Goal: Information Seeking & Learning: Learn about a topic

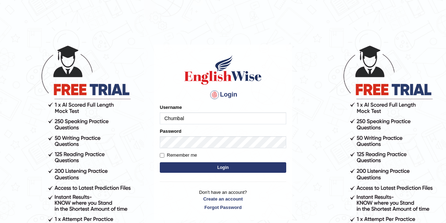
type input "Chumbal"
click at [205, 169] on button "Login" at bounding box center [223, 167] width 126 height 11
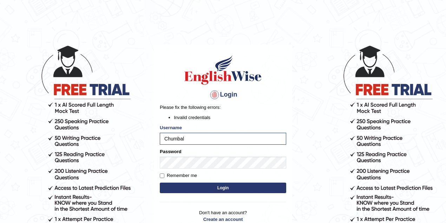
click at [220, 189] on button "Login" at bounding box center [223, 188] width 126 height 11
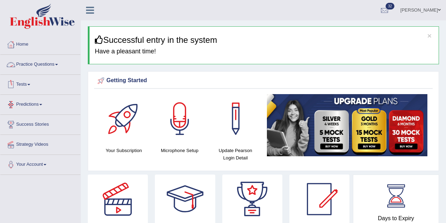
click at [54, 65] on link "Practice Questions" at bounding box center [40, 64] width 80 height 18
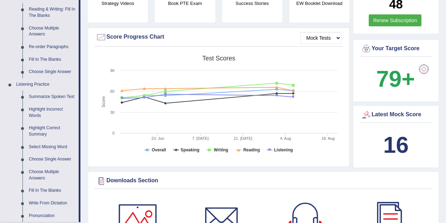
scroll to position [234, 0]
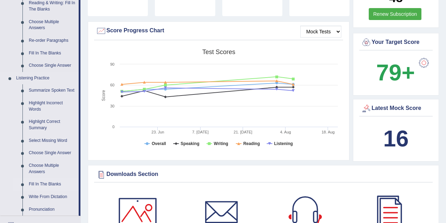
click at [52, 184] on link "Fill In The Blanks" at bounding box center [52, 184] width 53 height 13
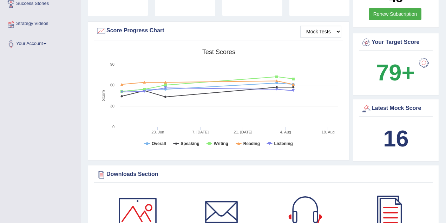
scroll to position [103, 0]
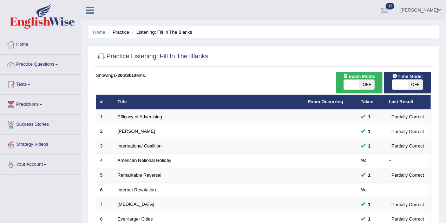
click at [54, 64] on link "Practice Questions" at bounding box center [40, 64] width 80 height 18
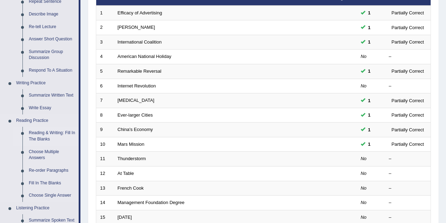
scroll to position [117, 0]
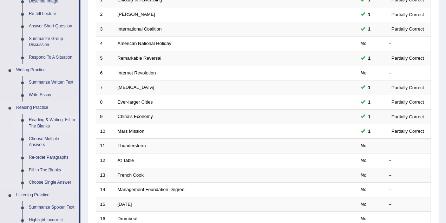
click at [46, 120] on link "Reading & Writing: Fill In The Blanks" at bounding box center [52, 123] width 53 height 19
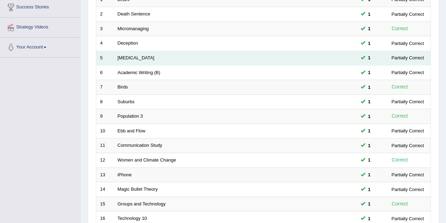
scroll to position [234, 0]
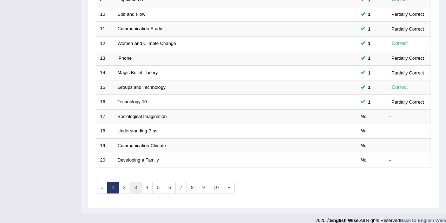
click at [135, 187] on link "3" at bounding box center [136, 188] width 12 height 12
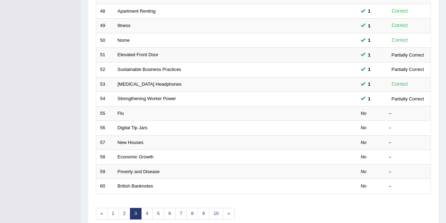
scroll to position [211, 0]
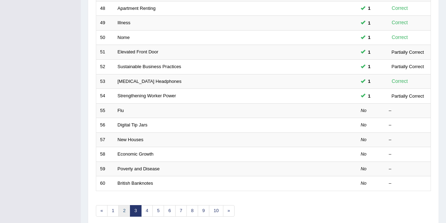
click at [121, 205] on link "2" at bounding box center [124, 211] width 12 height 12
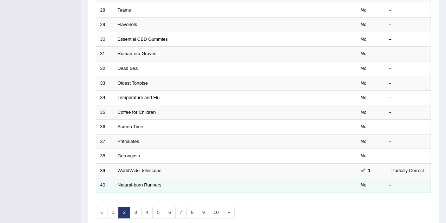
scroll to position [239, 0]
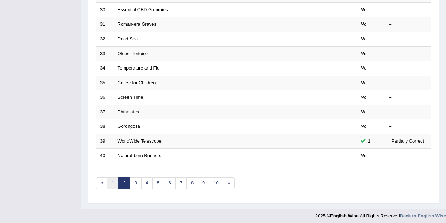
click at [114, 177] on link "1" at bounding box center [113, 183] width 12 height 12
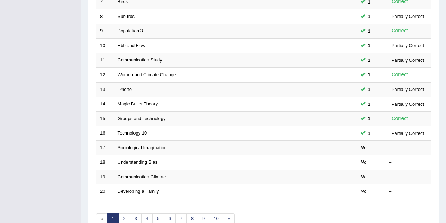
scroll to position [211, 0]
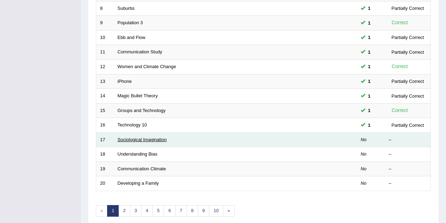
click at [145, 137] on link "Sociological Imagination" at bounding box center [142, 139] width 49 height 5
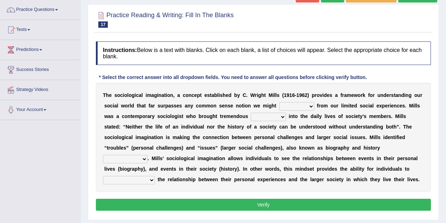
scroll to position [47, 0]
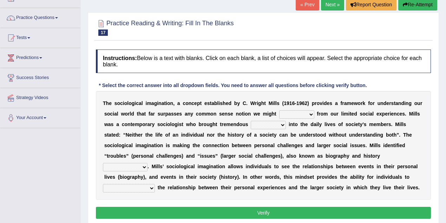
click at [307, 115] on select "depart derive describe deprive" at bounding box center [296, 114] width 35 height 8
select select "derive"
click at [279, 110] on select "depart derive describe deprive" at bounding box center [296, 114] width 35 height 8
click at [281, 123] on select "sight insight comment interaction" at bounding box center [268, 125] width 35 height 8
select select "insight"
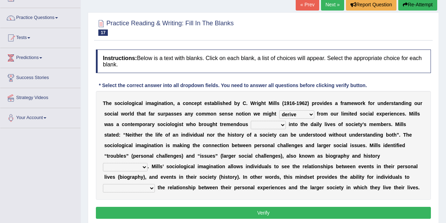
click at [251, 121] on select "sight insight comment interaction" at bounding box center [268, 125] width 35 height 8
click at [143, 165] on select "accordingly collectively respectively spontaneously" at bounding box center [125, 167] width 45 height 8
select select "respectively"
click at [103, 163] on select "accordingly collectively respectively spontaneously" at bounding box center [125, 167] width 45 height 8
click at [151, 188] on select "commercialize capitalize realize compartmentalize" at bounding box center [129, 188] width 52 height 8
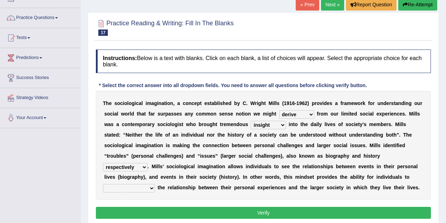
select select "realize"
click at [103, 184] on select "commercialize capitalize realize compartmentalize" at bounding box center [129, 188] width 52 height 8
click at [241, 209] on button "Verify" at bounding box center [263, 213] width 335 height 12
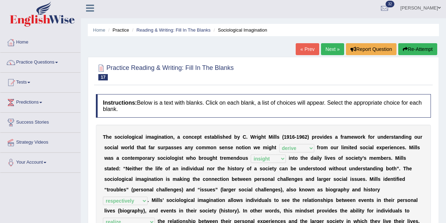
scroll to position [0, 0]
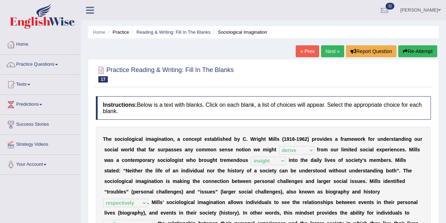
click at [336, 52] on link "Next »" at bounding box center [332, 51] width 23 height 12
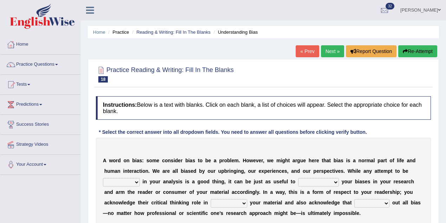
click at [136, 182] on select "objective optimistic subjective pessimistic" at bounding box center [121, 182] width 37 height 8
select select "optimistic"
click at [103, 178] on select "objective optimistic subjective pessimistic" at bounding box center [121, 182] width 37 height 8
click at [136, 183] on select "objective optimistic subjective pessimistic" at bounding box center [121, 182] width 37 height 8
click at [332, 181] on select "assume achieve acquire acknowledge" at bounding box center [318, 182] width 41 height 8
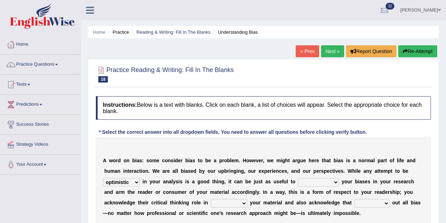
select select "assume"
click at [298, 178] on select "assume achieve acquire acknowledge" at bounding box center [318, 182] width 41 height 8
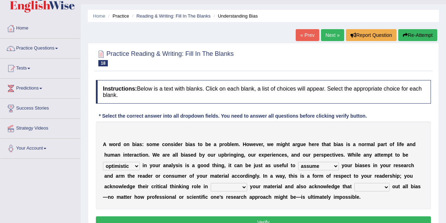
scroll to position [23, 0]
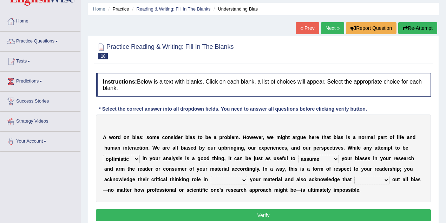
click at [246, 180] on select "contacting consuming conducting confirming" at bounding box center [229, 180] width 37 height 8
select select "confirming"
click at [211, 176] on select "contacting consuming conducting confirming" at bounding box center [229, 180] width 37 height 8
click at [384, 177] on select "phasing building ruling pushing" at bounding box center [372, 180] width 35 height 8
select select "phasing"
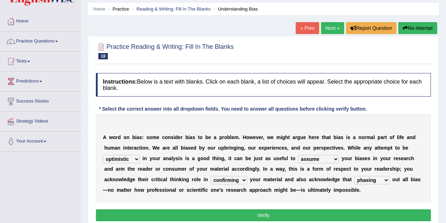
click at [355, 176] on select "phasing building ruling pushing" at bounding box center [372, 180] width 35 height 8
click at [299, 214] on button "Verify" at bounding box center [263, 215] width 335 height 12
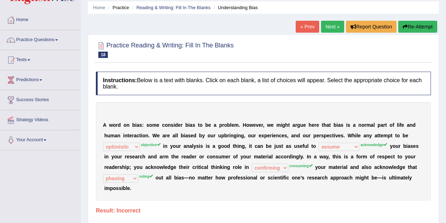
scroll to position [0, 0]
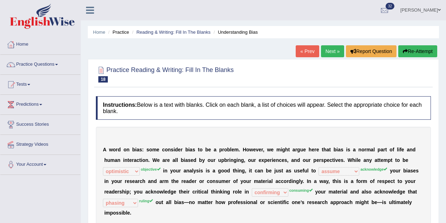
click at [325, 51] on link "Next »" at bounding box center [332, 51] width 23 height 12
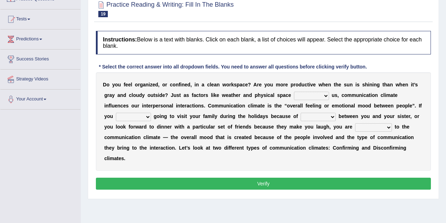
scroll to position [70, 0]
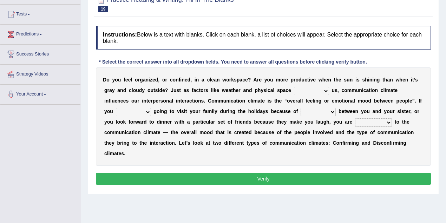
click at [323, 89] on select "improve impact impose imply" at bounding box center [311, 91] width 35 height 8
select select "impact"
click at [294, 87] on select "improve impact impose imply" at bounding box center [311, 91] width 35 height 8
click at [324, 91] on select "improve impact impose imply" at bounding box center [311, 91] width 35 height 8
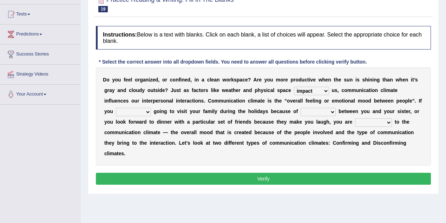
click at [326, 89] on select "improve impact impose imply" at bounding box center [311, 91] width 35 height 8
click at [146, 111] on select "dread force scare afraid" at bounding box center [133, 112] width 35 height 8
click at [329, 110] on select "tender tension tendency tenacity" at bounding box center [318, 112] width 35 height 8
select select "tension"
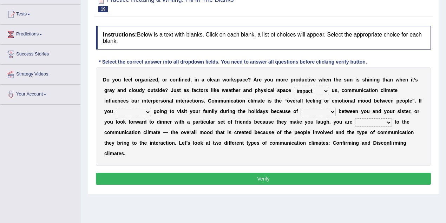
click at [301, 108] on select "tender tension tendency tenacity" at bounding box center [318, 112] width 35 height 8
click at [385, 119] on select "relying relating responding recycling" at bounding box center [373, 122] width 37 height 8
select select "relating"
click at [355, 118] on select "relying relating responding recycling" at bounding box center [373, 122] width 37 height 8
click at [147, 112] on select "dread force scare afraid" at bounding box center [133, 112] width 35 height 8
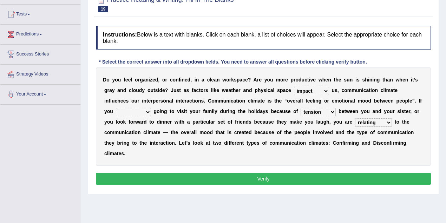
select select "dread"
click at [116, 108] on select "dread force scare afraid" at bounding box center [133, 112] width 35 height 8
click at [222, 176] on button "Verify" at bounding box center [263, 179] width 335 height 12
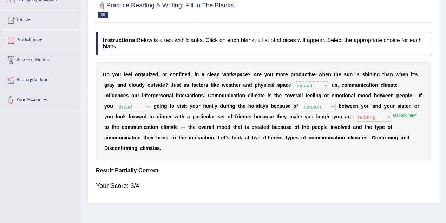
scroll to position [23, 0]
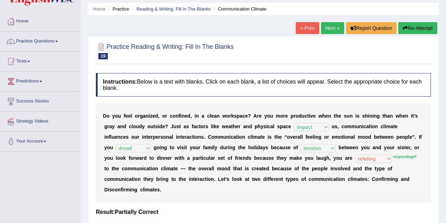
click at [327, 27] on link "Next »" at bounding box center [332, 28] width 23 height 12
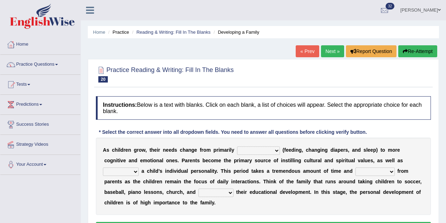
click at [273, 150] on select "psychological educational physical social" at bounding box center [258, 151] width 43 height 8
click at [237, 147] on select "psychological educational physical social" at bounding box center [258, 151] width 43 height 8
click at [276, 151] on select "psychological educational physical social" at bounding box center [258, 151] width 43 height 8
select select "psychological"
click at [237, 147] on select "psychological educational physical social" at bounding box center [258, 151] width 43 height 8
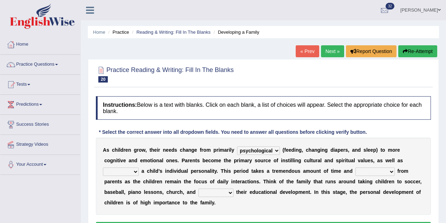
click at [139, 168] on select "caring calculating feeding fostering" at bounding box center [121, 172] width 36 height 8
select select "fostering"
click at [139, 168] on select "caring calculating feeding fostering" at bounding box center [121, 172] width 36 height 8
click at [356, 170] on select "commitment components compliance comments" at bounding box center [375, 172] width 39 height 8
select select "commitment"
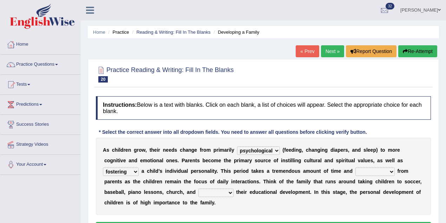
click at [356, 168] on select "commitment components compliance comments" at bounding box center [375, 172] width 39 height 8
click at [199, 192] on select "granting guiding generating gaining" at bounding box center [216, 193] width 35 height 8
select select "guiding"
click at [199, 189] on select "granting guiding generating gaining" at bounding box center [216, 193] width 35 height 8
click at [199, 190] on select "granting guiding generating gaining" at bounding box center [216, 193] width 35 height 8
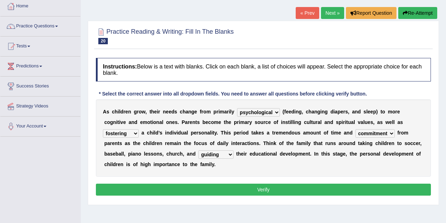
scroll to position [47, 0]
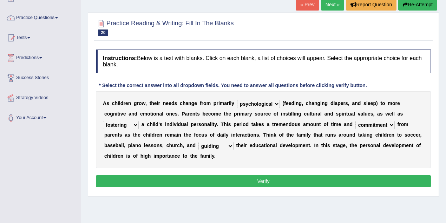
click at [244, 180] on button "Verify" at bounding box center [263, 181] width 335 height 12
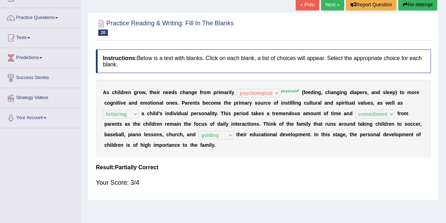
scroll to position [0, 0]
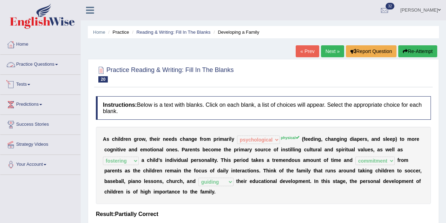
click at [51, 64] on link "Practice Questions" at bounding box center [40, 64] width 80 height 18
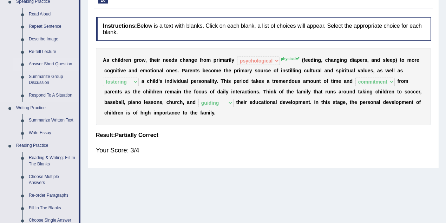
scroll to position [117, 0]
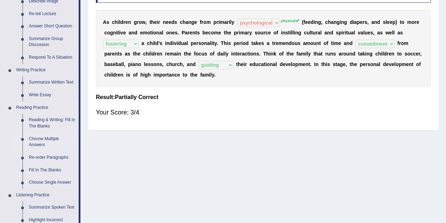
click at [39, 141] on link "Choose Multiple Answers" at bounding box center [52, 142] width 53 height 19
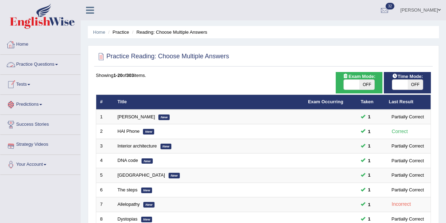
click at [46, 62] on link "Practice Questions" at bounding box center [40, 64] width 80 height 18
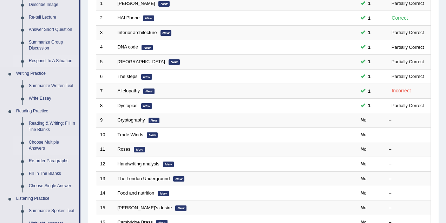
scroll to position [117, 0]
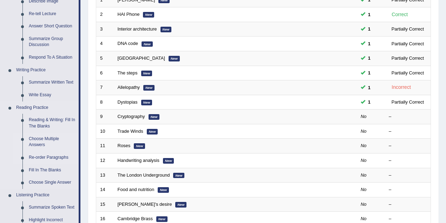
click at [39, 157] on link "Re-order Paragraphs" at bounding box center [52, 157] width 53 height 13
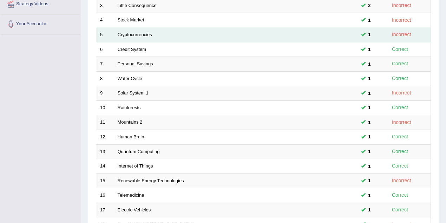
scroll to position [239, 0]
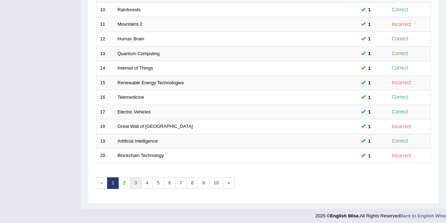
click at [137, 179] on link "3" at bounding box center [136, 183] width 12 height 12
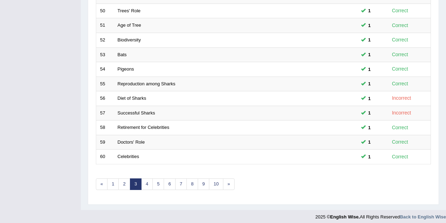
scroll to position [239, 0]
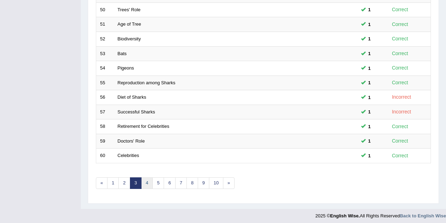
click at [145, 180] on link "4" at bounding box center [147, 183] width 12 height 12
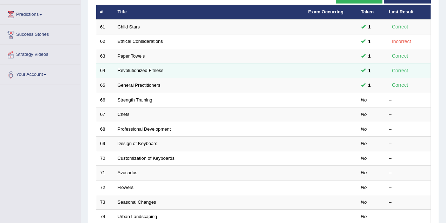
scroll to position [93, 0]
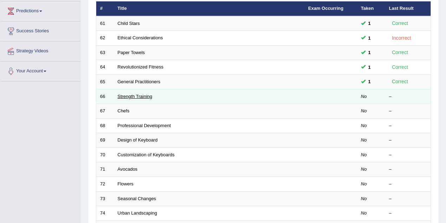
click at [138, 94] on link "Strength Training" at bounding box center [135, 96] width 35 height 5
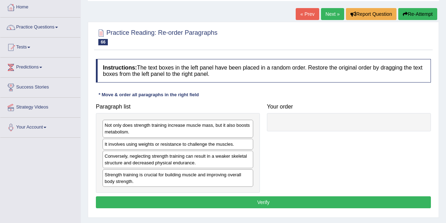
scroll to position [47, 0]
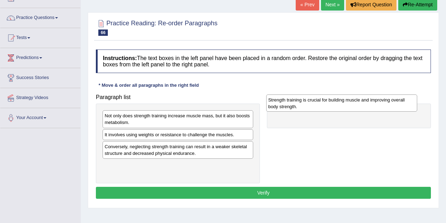
drag, startPoint x: 138, startPoint y: 171, endPoint x: 302, endPoint y: 106, distance: 176.2
click at [302, 106] on div "Strength training is crucial for building muscle and improving overall body str…" at bounding box center [341, 104] width 151 height 18
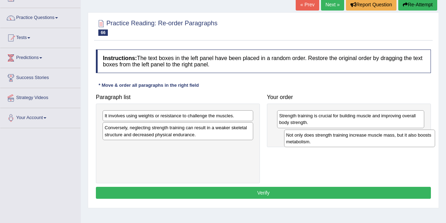
drag, startPoint x: 208, startPoint y: 117, endPoint x: 389, endPoint y: 135, distance: 181.9
click at [389, 135] on div "Not only does strength training increase muscle mass, but it also boosts metabo…" at bounding box center [359, 139] width 151 height 18
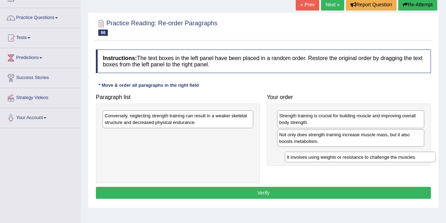
drag, startPoint x: 198, startPoint y: 116, endPoint x: 379, endPoint y: 157, distance: 185.4
click at [379, 157] on div "It involves using weights or resistance to challenge the muscles." at bounding box center [360, 157] width 151 height 11
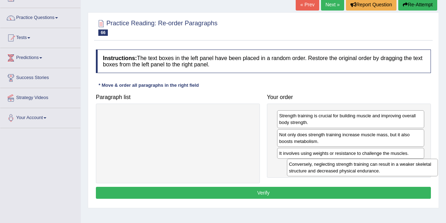
drag, startPoint x: 183, startPoint y: 117, endPoint x: 368, endPoint y: 165, distance: 190.8
click at [368, 165] on div "Conversely, neglecting strength training can result in a weaker skeletal struct…" at bounding box center [362, 168] width 151 height 18
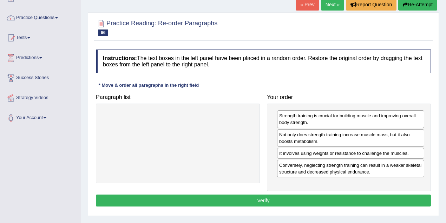
click at [290, 197] on button "Verify" at bounding box center [263, 201] width 335 height 12
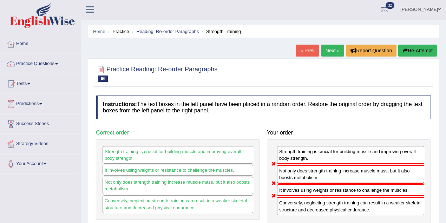
scroll to position [0, 0]
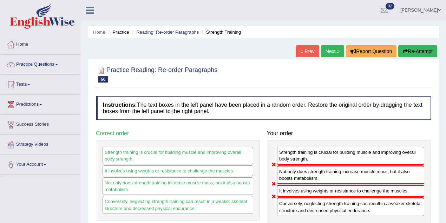
click at [327, 50] on link "Next »" at bounding box center [332, 51] width 23 height 12
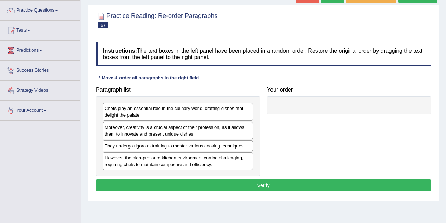
scroll to position [47, 0]
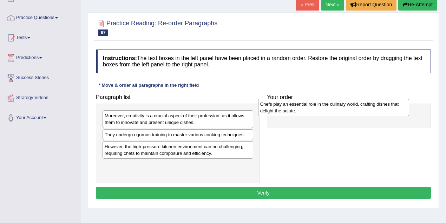
drag, startPoint x: 122, startPoint y: 120, endPoint x: 277, endPoint y: 109, distance: 156.1
click at [277, 109] on div "Chefs play an essential role in the culinary world, crafting dishes that deligh…" at bounding box center [333, 108] width 151 height 18
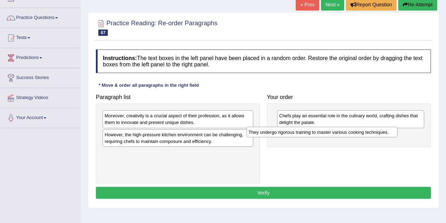
drag, startPoint x: 165, startPoint y: 135, endPoint x: 309, endPoint y: 133, distance: 144.1
click at [309, 133] on div "They undergo rigorous training to master various cooking techniques." at bounding box center [322, 132] width 151 height 11
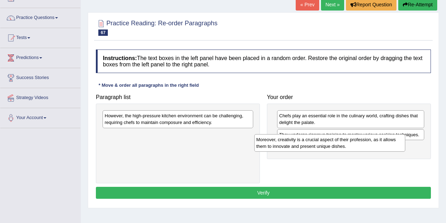
drag, startPoint x: 184, startPoint y: 119, endPoint x: 339, endPoint y: 142, distance: 156.7
click at [339, 142] on div "Moreover, creativity is a crucial aspect of their profession, as it allows them…" at bounding box center [329, 143] width 151 height 18
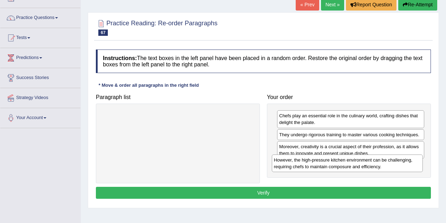
drag, startPoint x: 122, startPoint y: 117, endPoint x: 291, endPoint y: 161, distance: 175.1
click at [291, 161] on div "However, the high-pressure kitchen environment can be challenging, requiring ch…" at bounding box center [347, 164] width 151 height 18
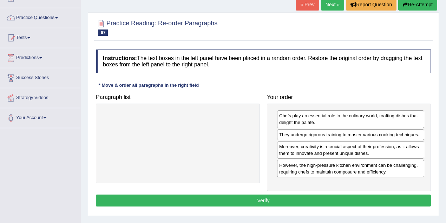
click at [264, 195] on button "Verify" at bounding box center [263, 201] width 335 height 12
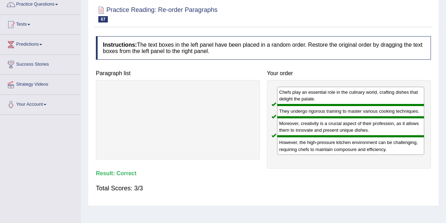
scroll to position [23, 0]
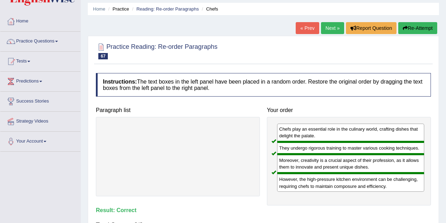
click at [334, 23] on link "Next »" at bounding box center [332, 28] width 23 height 12
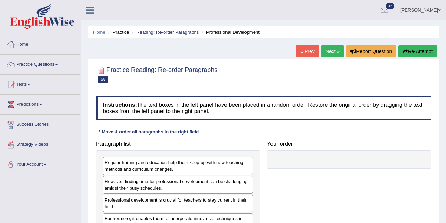
scroll to position [23, 0]
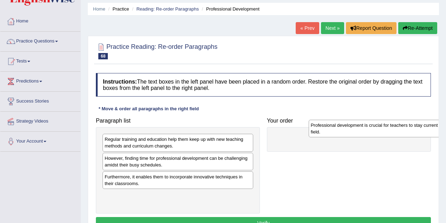
drag, startPoint x: 159, startPoint y: 184, endPoint x: 365, endPoint y: 133, distance: 212.5
click at [365, 133] on div "Professional development is crucial for teachers to stay current in their field." at bounding box center [384, 129] width 151 height 18
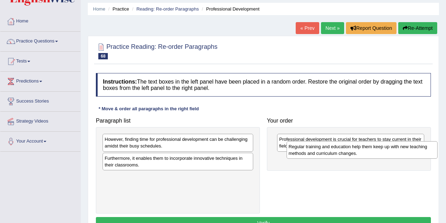
drag, startPoint x: 132, startPoint y: 147, endPoint x: 316, endPoint y: 154, distance: 184.3
click at [316, 154] on div "Regular training and education help them keep up with new teaching methods and …" at bounding box center [362, 150] width 151 height 18
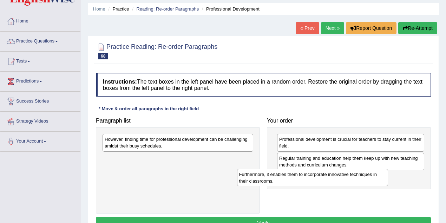
drag, startPoint x: 129, startPoint y: 158, endPoint x: 268, endPoint y: 174, distance: 140.1
click at [268, 174] on div "Furthermore, it enables them to incorporate innovative techniques in their clas…" at bounding box center [312, 178] width 151 height 18
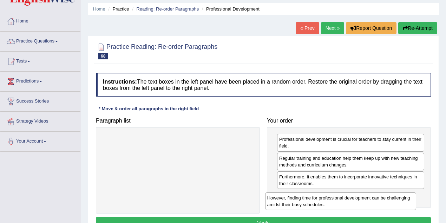
drag, startPoint x: 154, startPoint y: 145, endPoint x: 317, endPoint y: 202, distance: 172.5
click at [317, 202] on div "However, finding time for professional development can be challenging amidst th…" at bounding box center [340, 202] width 151 height 18
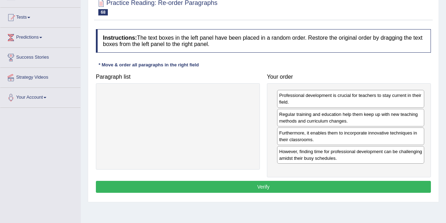
scroll to position [70, 0]
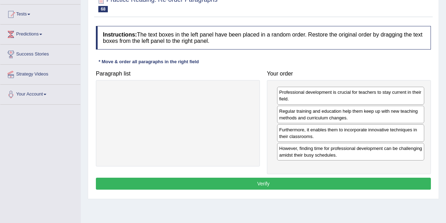
click at [290, 181] on button "Verify" at bounding box center [263, 184] width 335 height 12
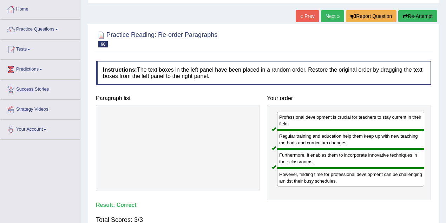
scroll to position [0, 0]
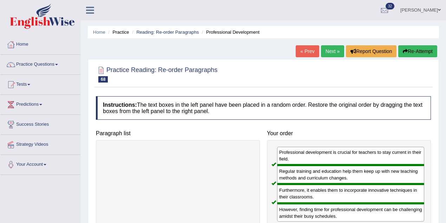
click at [328, 50] on link "Next »" at bounding box center [332, 51] width 23 height 12
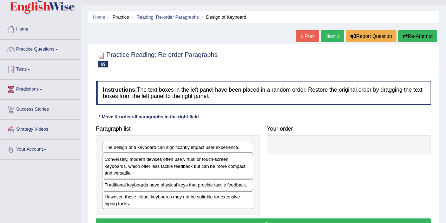
scroll to position [23, 0]
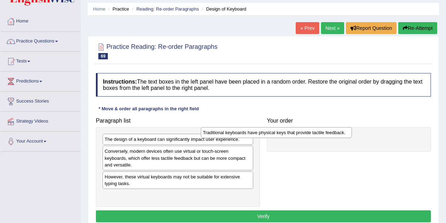
drag, startPoint x: 161, startPoint y: 178, endPoint x: 259, endPoint y: 135, distance: 107.6
click at [259, 135] on div "Traditional keyboards have physical keys that provide tactile feedback." at bounding box center [276, 132] width 151 height 11
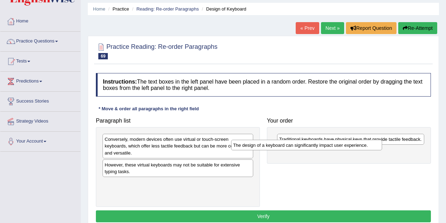
drag, startPoint x: 142, startPoint y: 141, endPoint x: 270, endPoint y: 148, distance: 128.8
click at [270, 148] on div "The design of a keyboard can significantly impact user experience." at bounding box center [306, 145] width 151 height 11
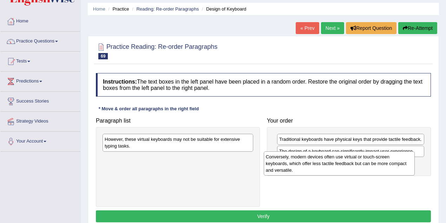
drag, startPoint x: 151, startPoint y: 147, endPoint x: 312, endPoint y: 164, distance: 162.3
click at [312, 164] on div "Conversely, modern devices often use virtual or touch-screen keyboards, which o…" at bounding box center [339, 163] width 151 height 24
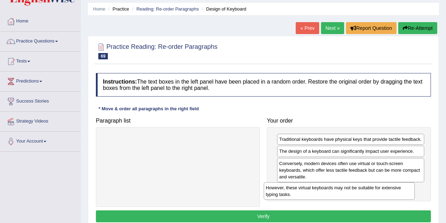
drag, startPoint x: 180, startPoint y: 141, endPoint x: 342, endPoint y: 190, distance: 168.8
click at [342, 190] on div "However, these virtual keyboards may not be suitable for extensive typing tasks." at bounding box center [339, 191] width 151 height 18
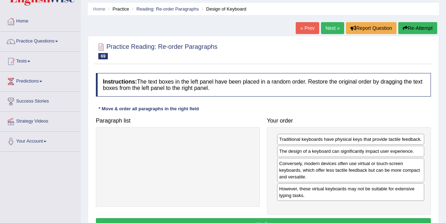
click at [272, 218] on button "Verify" at bounding box center [263, 224] width 335 height 12
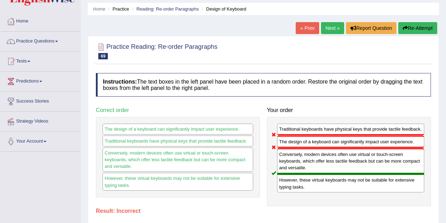
click at [332, 27] on link "Next »" at bounding box center [332, 28] width 23 height 12
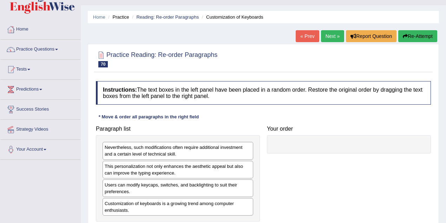
scroll to position [23, 0]
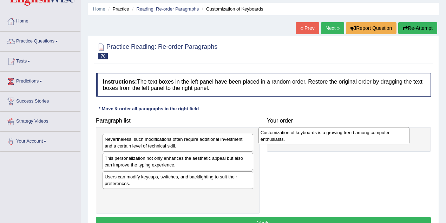
drag, startPoint x: 171, startPoint y: 198, endPoint x: 329, endPoint y: 133, distance: 170.2
click at [329, 133] on div "Customization of keyboards is a growing trend among computer enthusiasts." at bounding box center [334, 136] width 151 height 18
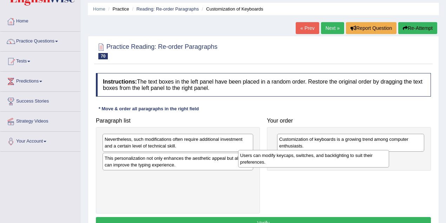
drag, startPoint x: 171, startPoint y: 182, endPoint x: 307, endPoint y: 161, distance: 137.3
click at [307, 161] on div "Users can modify keycaps, switches, and backlighting to suit their preferences." at bounding box center [313, 159] width 151 height 18
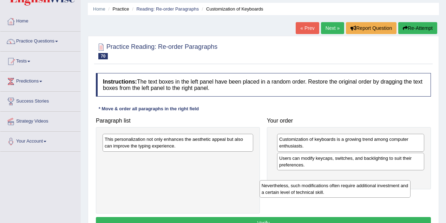
drag, startPoint x: 168, startPoint y: 145, endPoint x: 325, endPoint y: 192, distance: 163.7
click at [325, 192] on div "Nevertheless, such modifications often require additional investment and a cert…" at bounding box center [335, 189] width 151 height 18
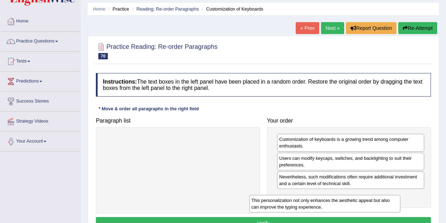
drag, startPoint x: 157, startPoint y: 148, endPoint x: 304, endPoint y: 209, distance: 159.1
click at [304, 209] on div "This personalization not only enhances the aesthetic appeal but also can improv…" at bounding box center [324, 204] width 151 height 18
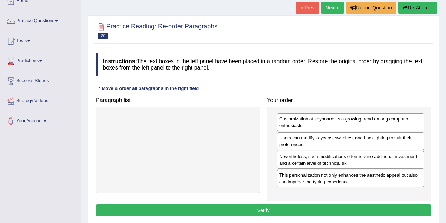
scroll to position [93, 0]
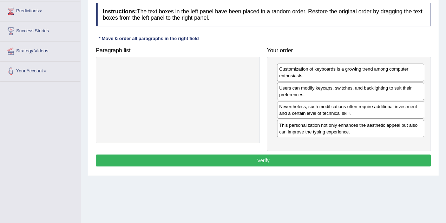
click at [279, 162] on button "Verify" at bounding box center [263, 161] width 335 height 12
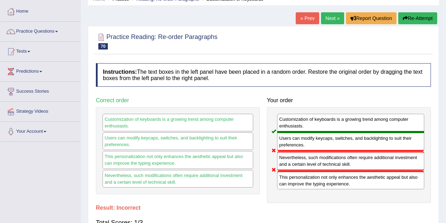
scroll to position [0, 0]
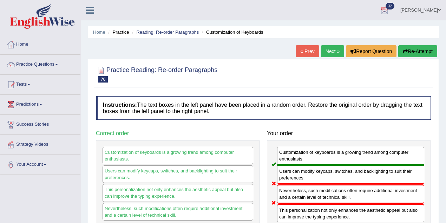
click at [443, 8] on link "Lilian" at bounding box center [420, 9] width 51 height 18
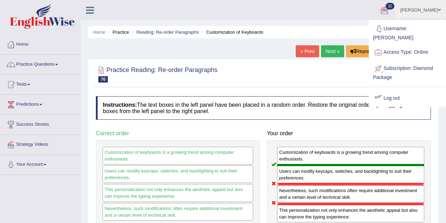
click at [390, 93] on link "Log out" at bounding box center [408, 98] width 76 height 16
